Goal: Check status: Check status

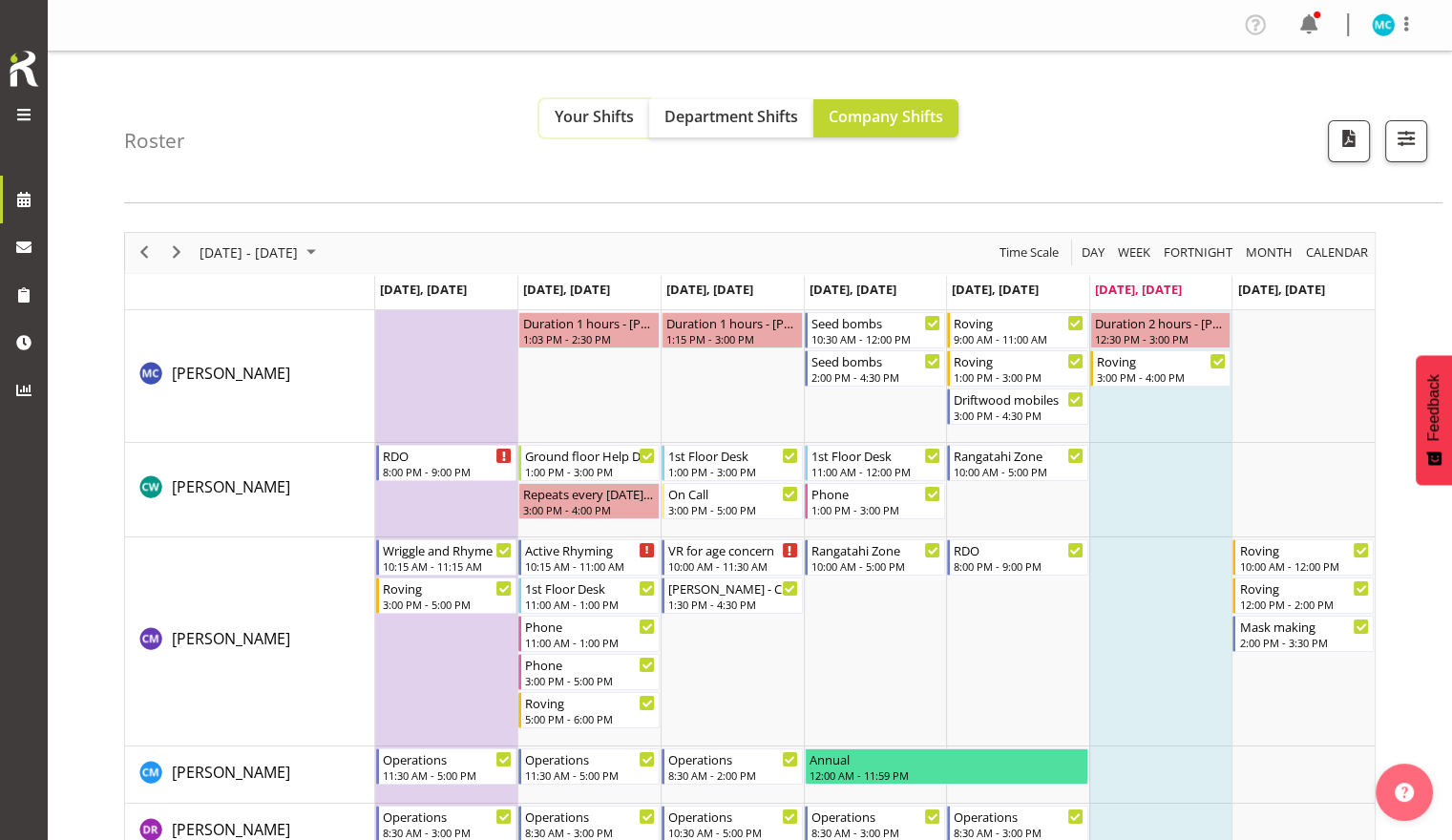
click at [611, 126] on span "Your Shifts" at bounding box center [594, 116] width 80 height 21
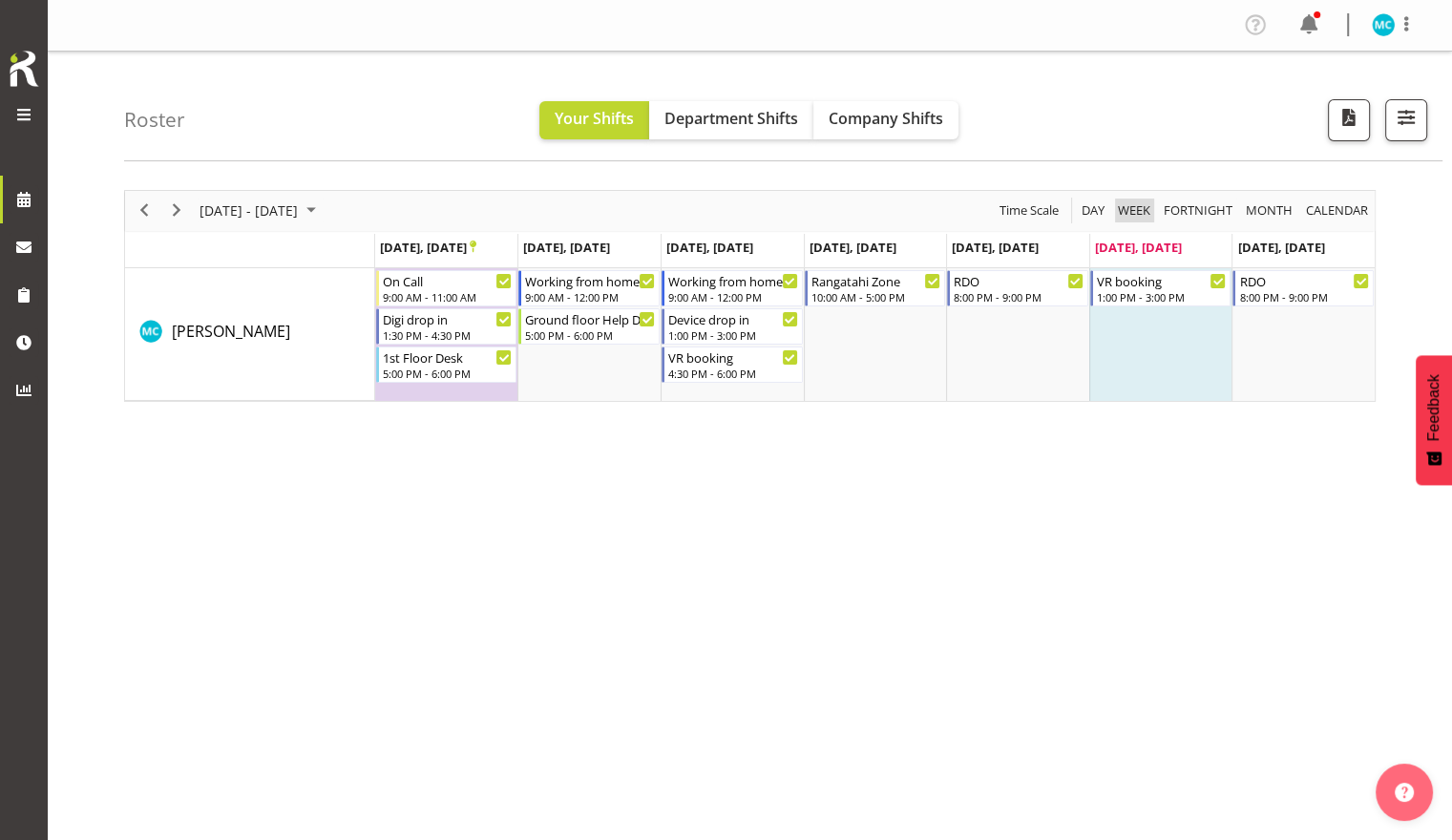
click at [696, 208] on span "Week" at bounding box center [1135, 210] width 36 height 24
click at [178, 205] on span "Next" at bounding box center [176, 210] width 23 height 24
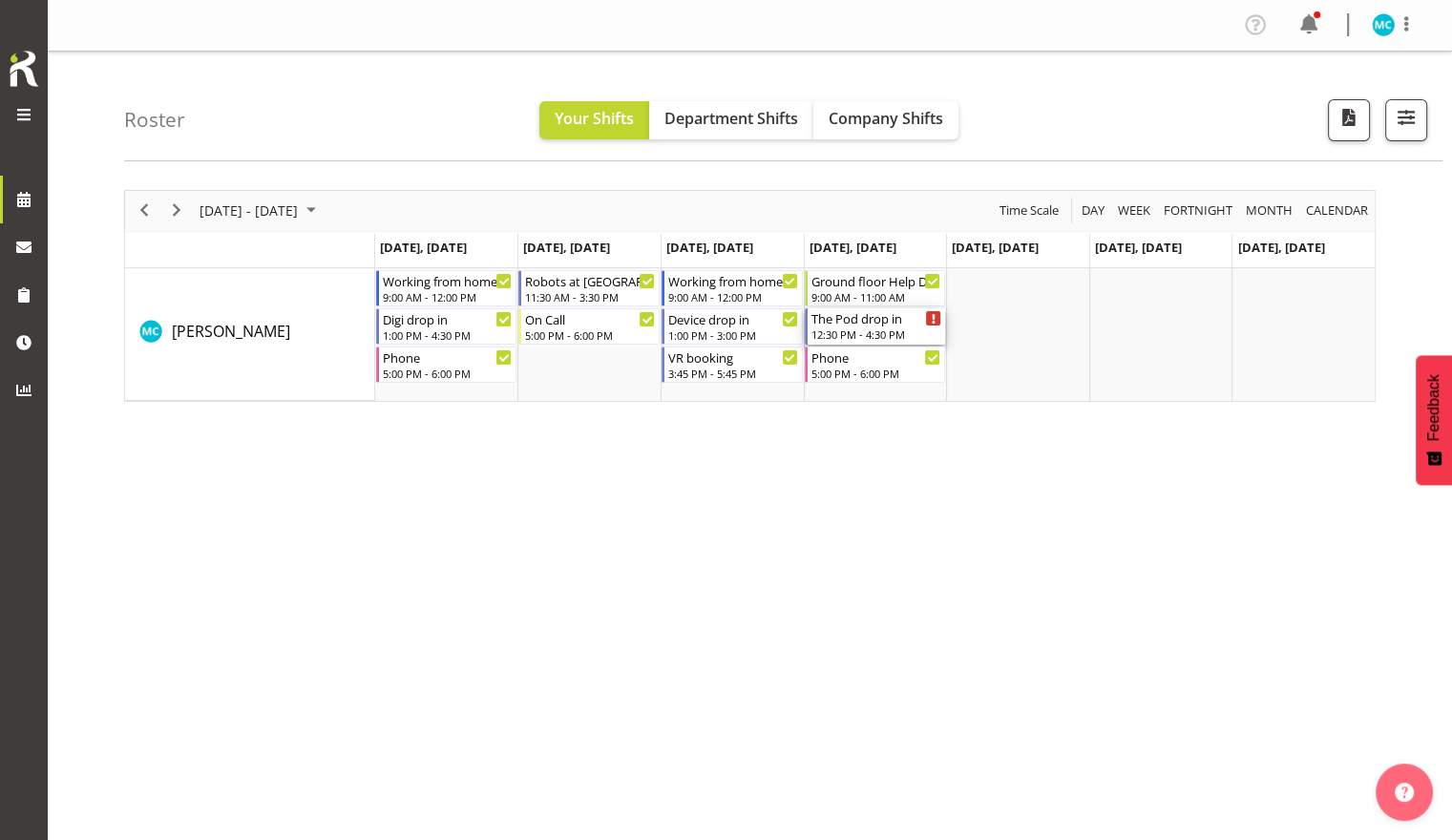
click at [696, 316] on div "The Pod drop in" at bounding box center [877, 318] width 130 height 19
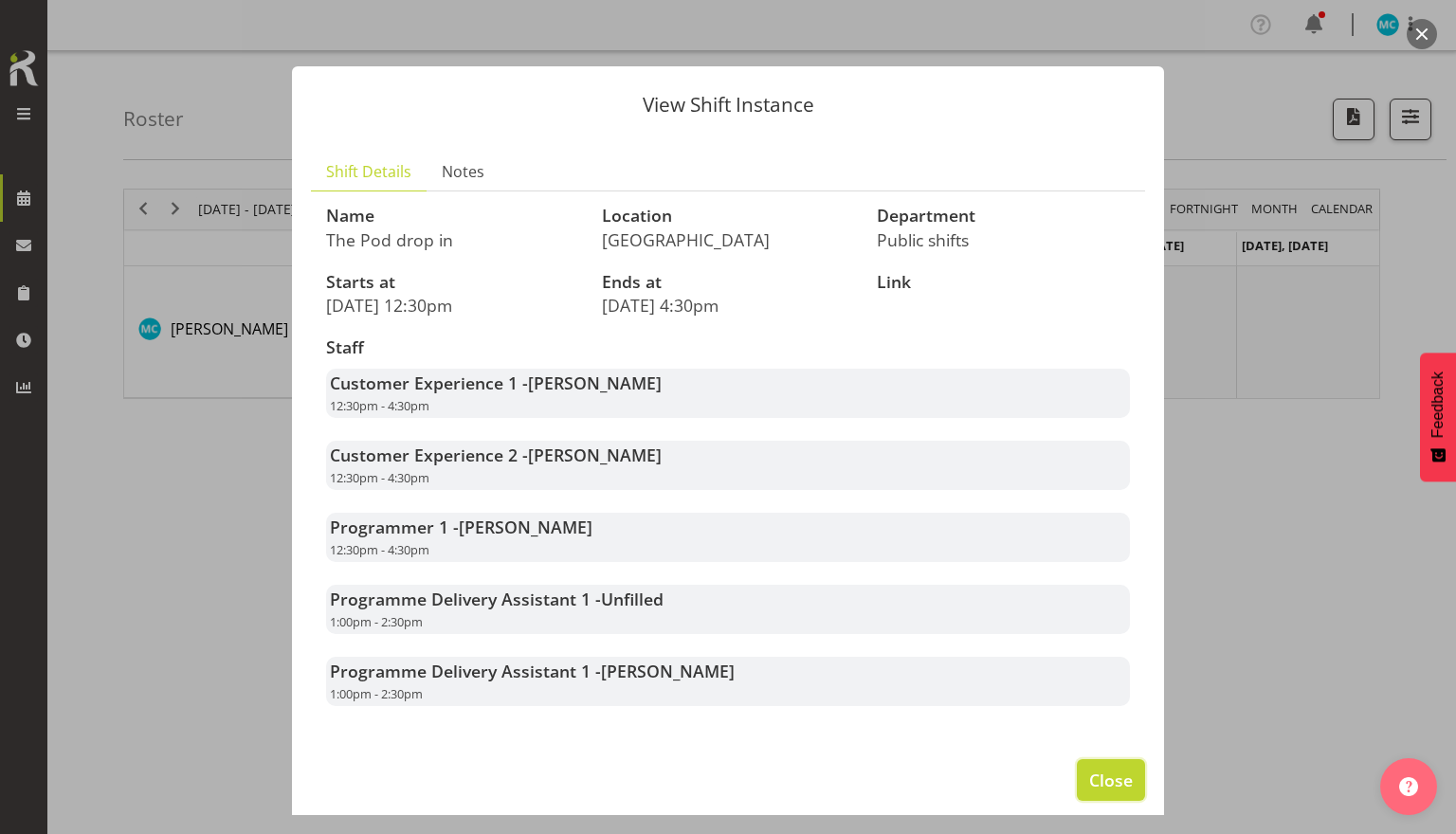
click at [691, 734] on span "Close" at bounding box center [1111, 780] width 44 height 25
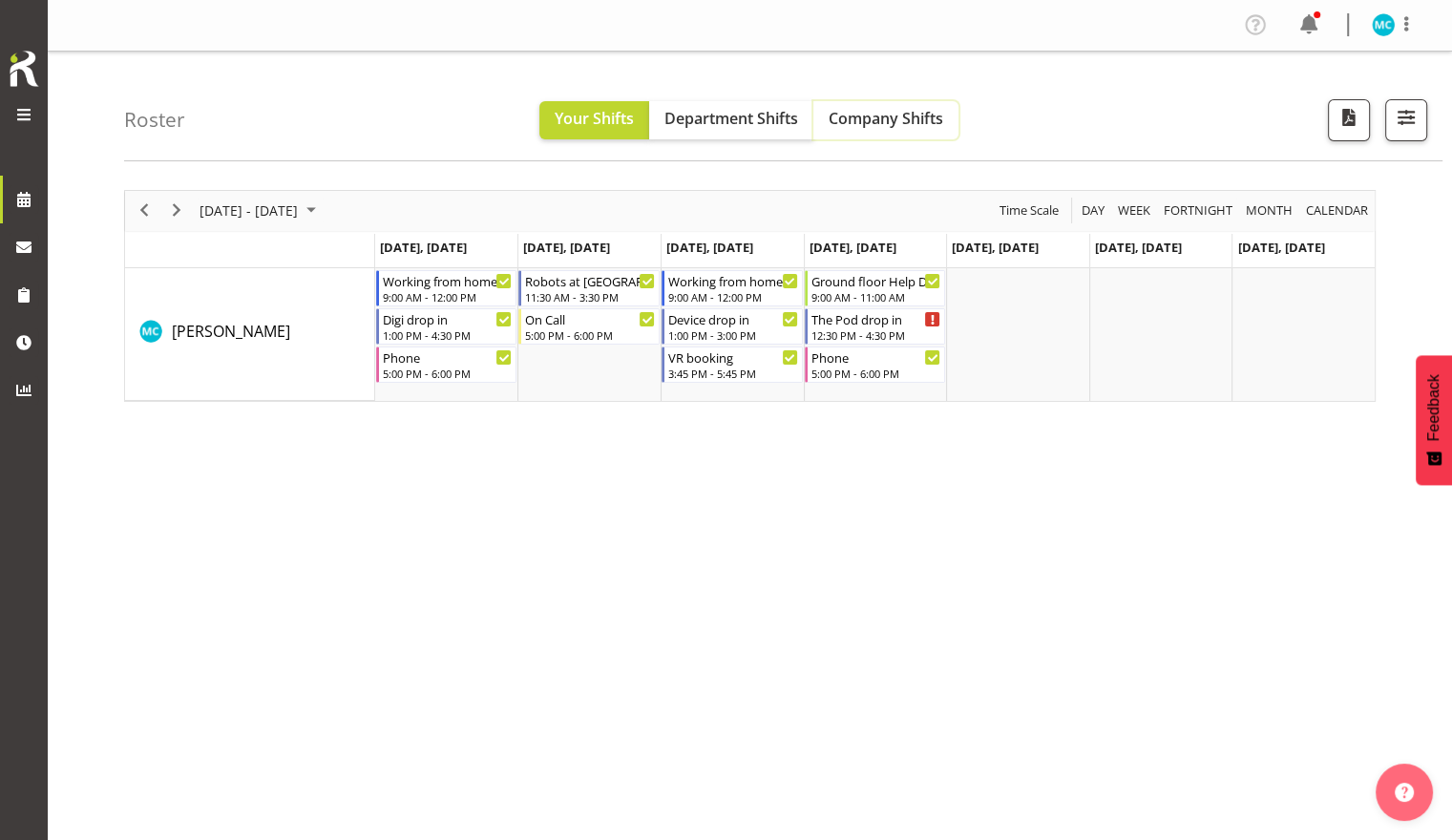
click at [696, 114] on span "Company Shifts" at bounding box center [885, 118] width 114 height 21
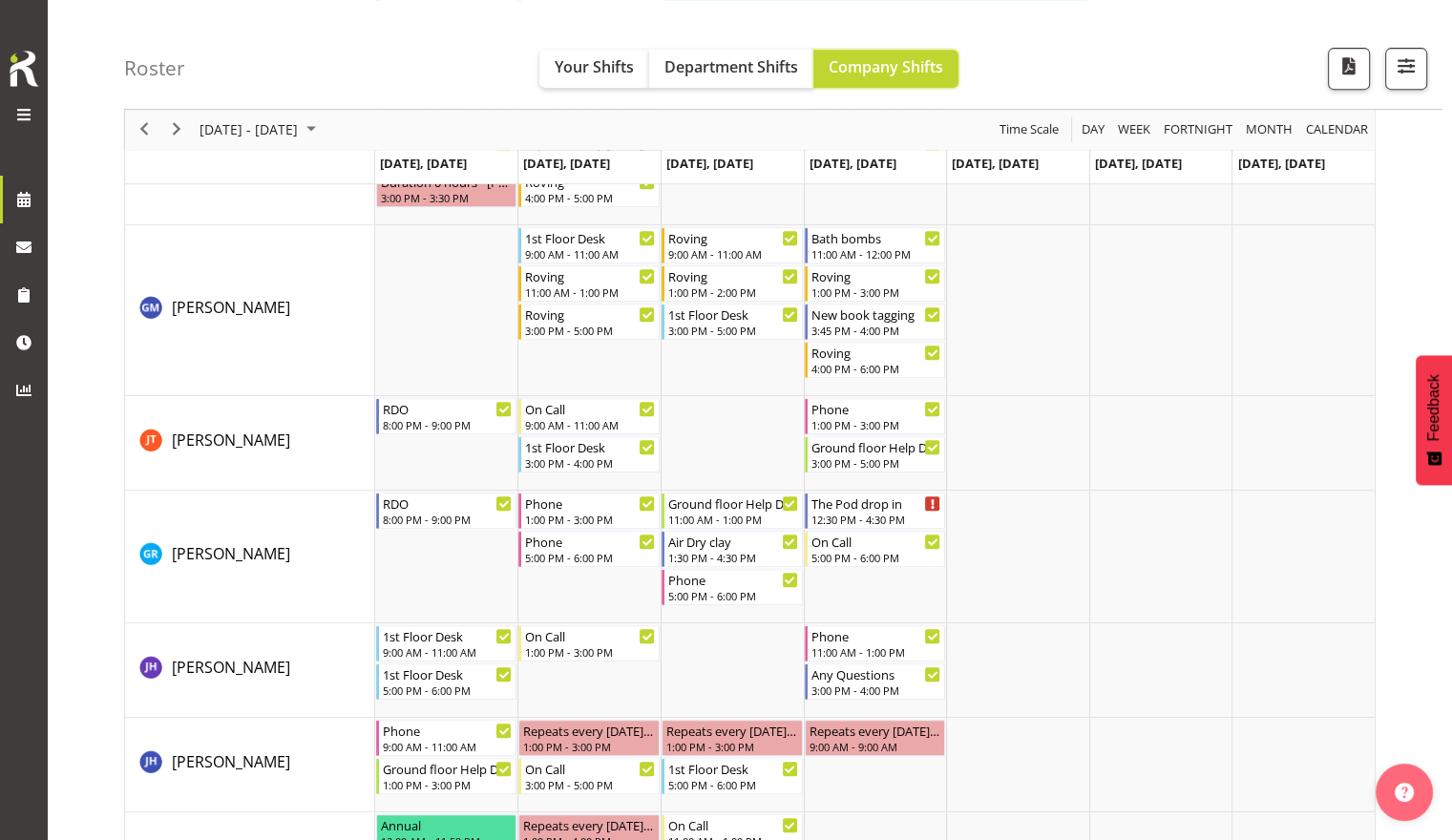
scroll to position [478, 0]
